Goal: Task Accomplishment & Management: Complete application form

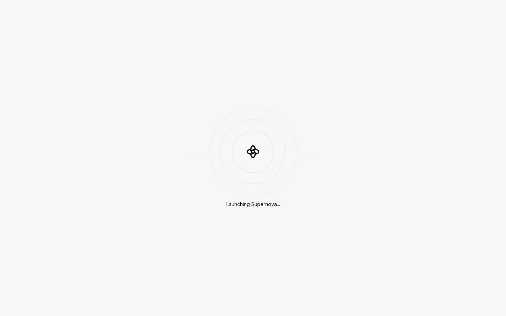
click at [276, 79] on div "Launching Supernova..." at bounding box center [253, 158] width 506 height 316
click at [290, 227] on div "Launching Supernova..." at bounding box center [253, 158] width 506 height 316
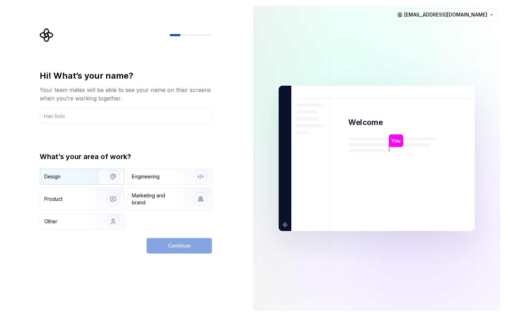
click at [77, 179] on div "Design" at bounding box center [66, 176] width 44 height 7
click at [179, 243] on div "Continue" at bounding box center [179, 245] width 65 height 15
click at [69, 172] on div "Design" at bounding box center [82, 176] width 84 height 15
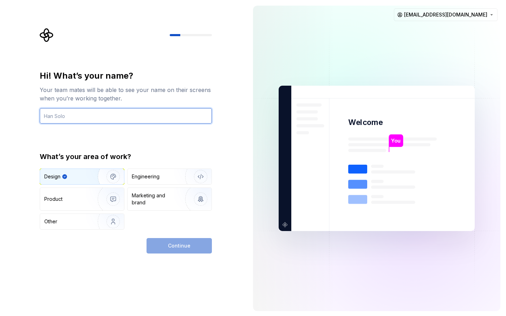
click at [101, 114] on input "text" at bounding box center [126, 115] width 172 height 15
type input "KKP"
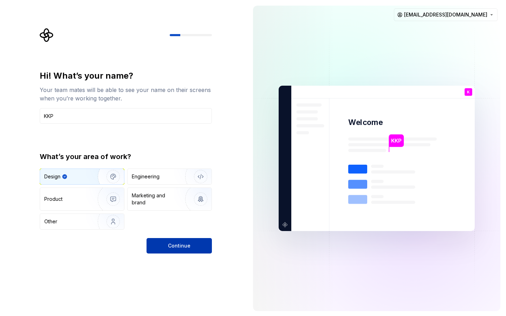
click at [177, 245] on span "Continue" at bounding box center [179, 246] width 23 height 7
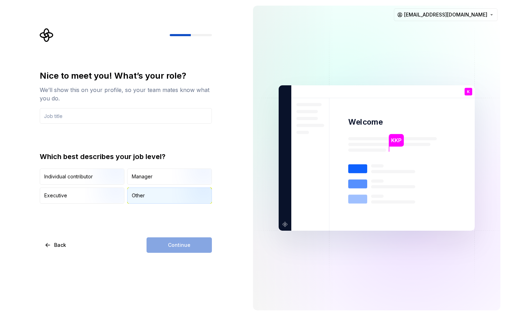
click at [156, 198] on div "Other" at bounding box center [170, 195] width 84 height 15
click at [185, 242] on div "Continue" at bounding box center [179, 245] width 65 height 15
click at [50, 243] on button "Back" at bounding box center [56, 245] width 32 height 15
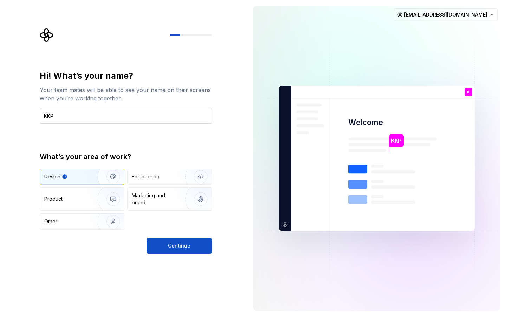
click at [69, 121] on input "KKP" at bounding box center [126, 115] width 172 height 15
type input "Nut"
click at [184, 239] on button "Continue" at bounding box center [179, 245] width 65 height 15
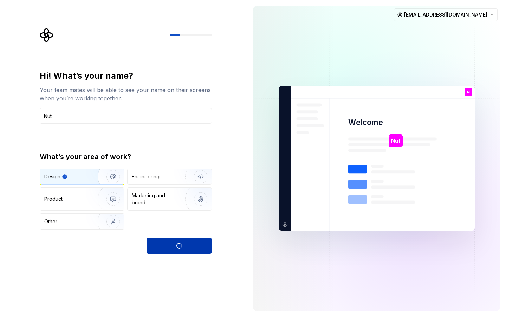
click at [184, 239] on div "Continue" at bounding box center [179, 245] width 65 height 15
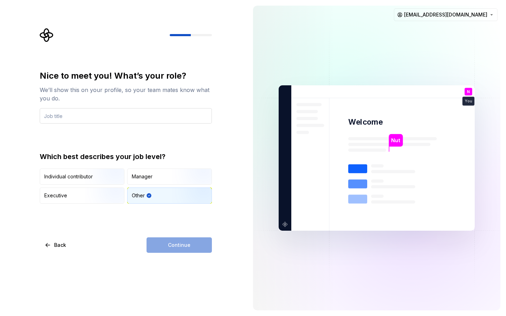
click at [109, 117] on input "text" at bounding box center [126, 115] width 172 height 15
type input "KKP"
click at [178, 245] on span "Continue" at bounding box center [179, 245] width 23 height 7
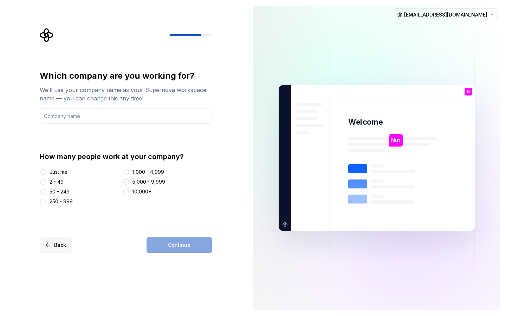
click at [57, 247] on span "Back" at bounding box center [60, 245] width 12 height 7
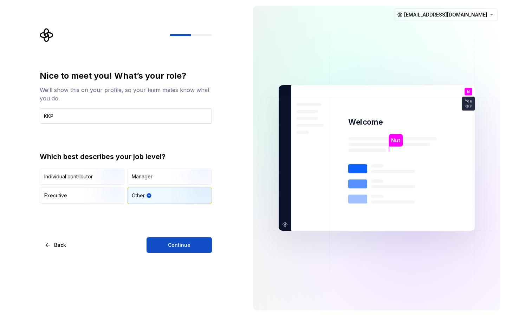
click at [58, 117] on input "KKP" at bounding box center [126, 115] width 172 height 15
type input "designer"
click at [174, 242] on button "Continue" at bounding box center [179, 245] width 65 height 15
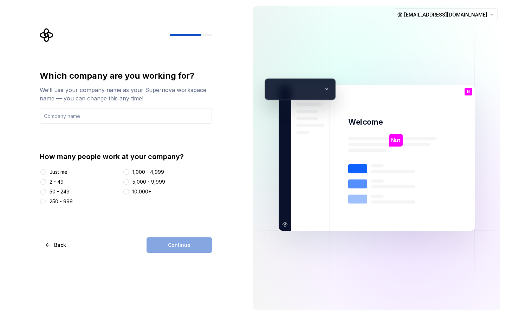
click at [58, 174] on div "Just me" at bounding box center [59, 172] width 18 height 7
click at [46, 174] on button "Just me" at bounding box center [43, 172] width 6 height 6
click at [149, 108] on input "text" at bounding box center [126, 115] width 172 height 15
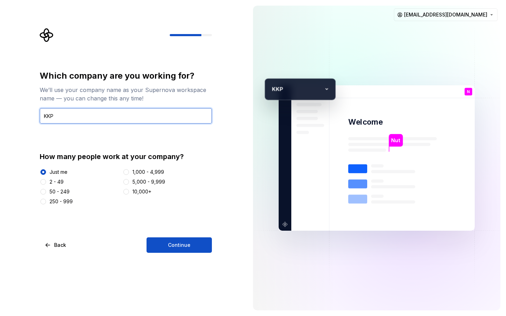
type input "KKP"
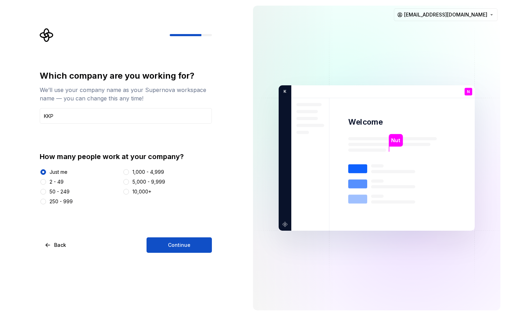
click at [213, 247] on div "Which company are you working for? We’ll use your company name as your Supernov…" at bounding box center [128, 140] width 185 height 225
click at [191, 241] on button "Continue" at bounding box center [179, 245] width 65 height 15
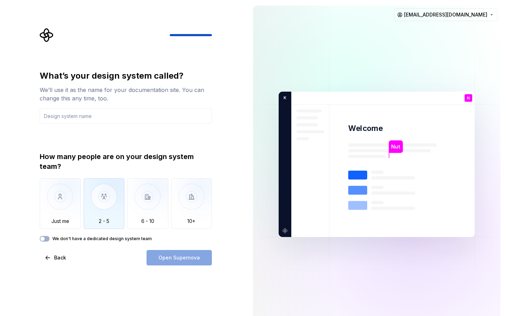
click at [112, 197] on img "button" at bounding box center [104, 202] width 41 height 47
click at [93, 118] on input "text" at bounding box center [126, 115] width 172 height 15
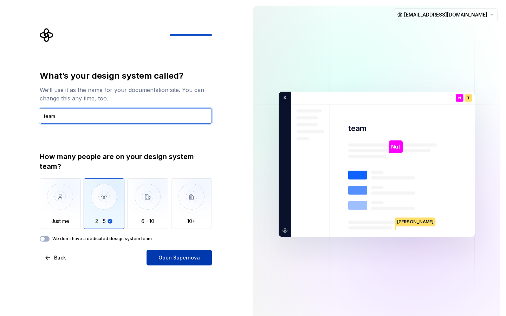
type input "team"
click at [186, 261] on span "Open Supernova" at bounding box center [179, 258] width 41 height 7
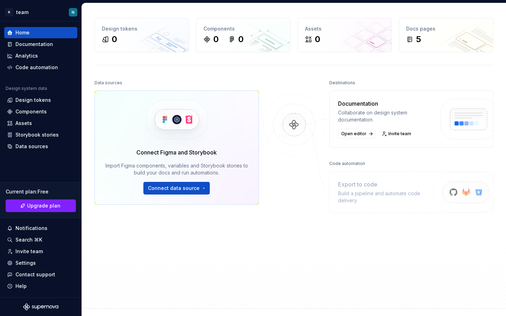
scroll to position [21, 0]
click at [38, 209] on span "Upgrade plan" at bounding box center [43, 206] width 33 height 7
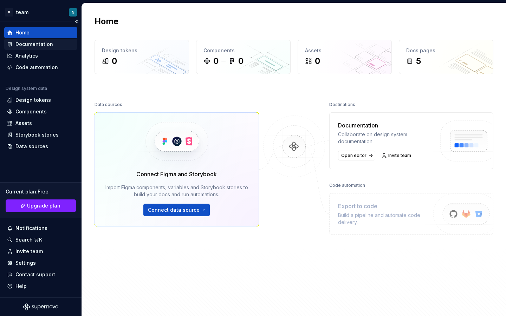
click at [39, 47] on div "Documentation" at bounding box center [34, 44] width 38 height 7
click at [35, 46] on div "Documentation" at bounding box center [34, 44] width 38 height 7
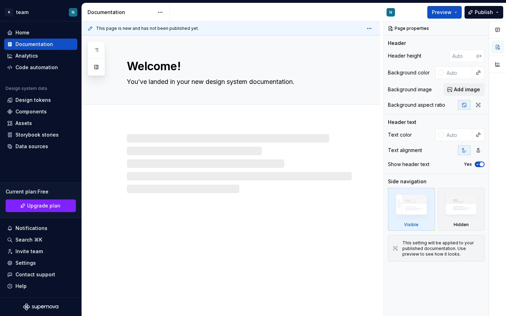
type textarea "*"
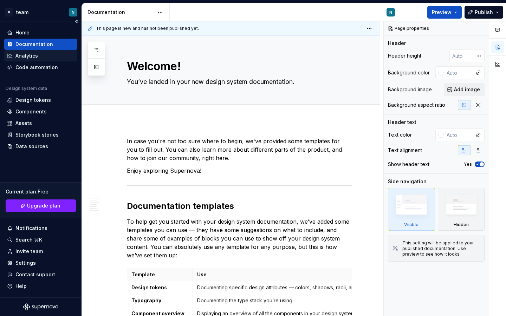
click at [30, 55] on div "Analytics" at bounding box center [26, 55] width 23 height 7
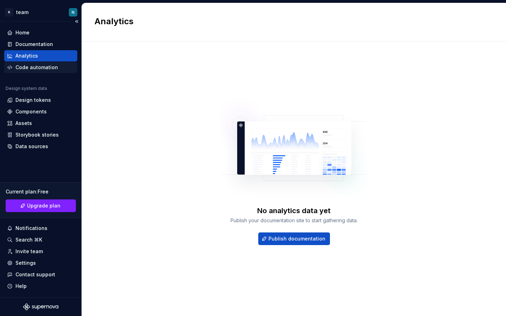
click at [28, 69] on div "Code automation" at bounding box center [36, 67] width 43 height 7
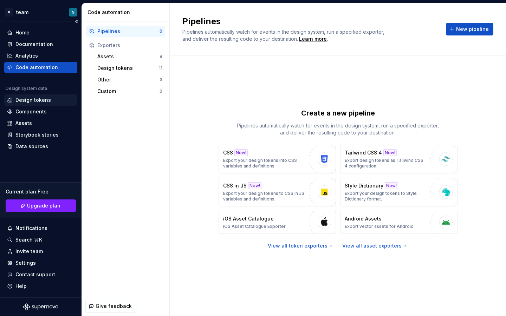
click at [36, 104] on div "Design tokens" at bounding box center [40, 100] width 73 height 11
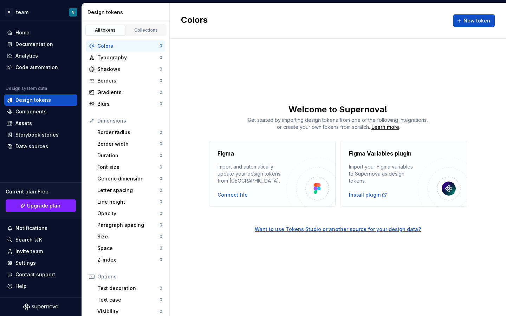
click at [121, 43] on div "Colors" at bounding box center [128, 46] width 62 height 7
click at [120, 63] on div "Colors 0 Typography 0 Shadows 0 Borders 0 Gradients 0 Blurs 0" at bounding box center [125, 74] width 79 height 69
click at [118, 59] on div "Typography" at bounding box center [128, 57] width 62 height 7
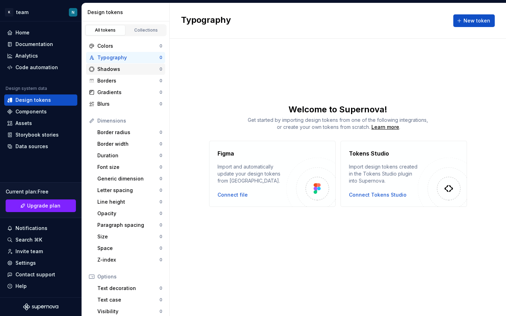
click at [119, 66] on div "Shadows" at bounding box center [128, 69] width 62 height 7
click at [121, 75] on div "Borders 0" at bounding box center [125, 80] width 79 height 11
